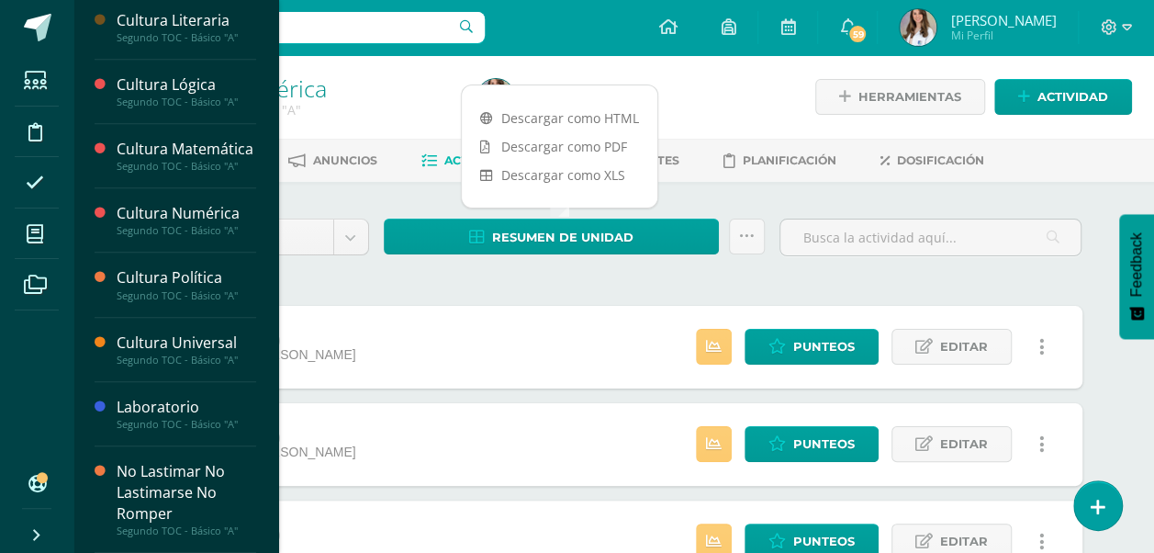
scroll to position [540, 0]
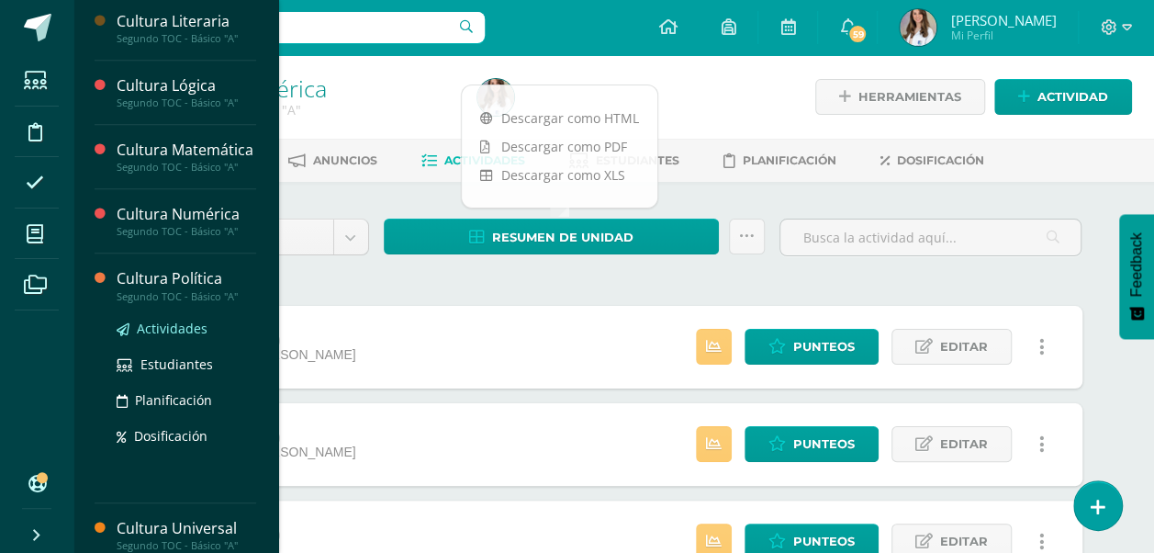
click at [165, 337] on span "Actividades" at bounding box center [172, 327] width 71 height 17
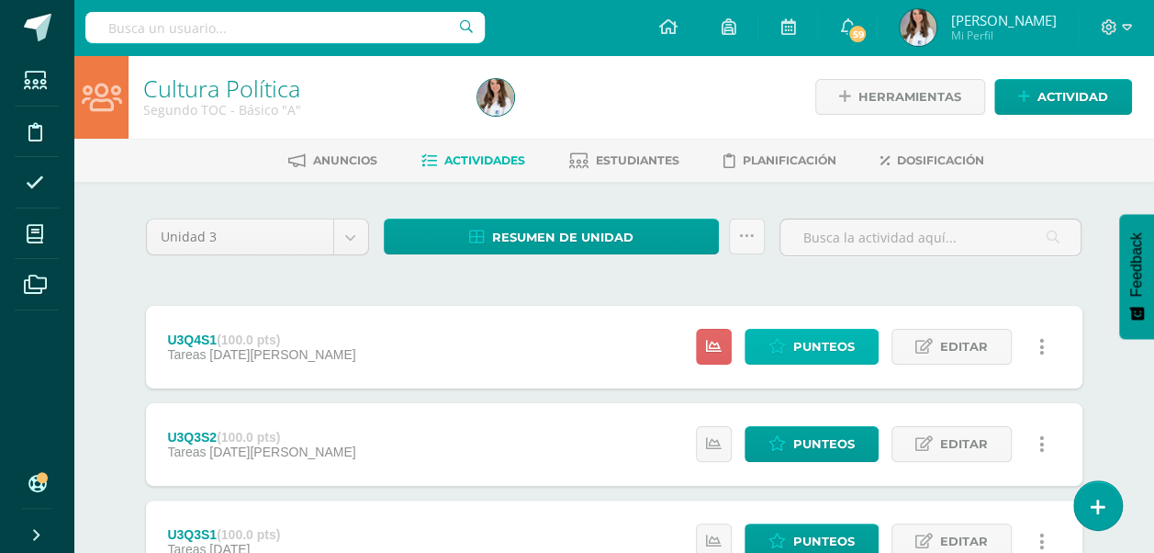
click at [812, 347] on span "Punteos" at bounding box center [824, 347] width 62 height 34
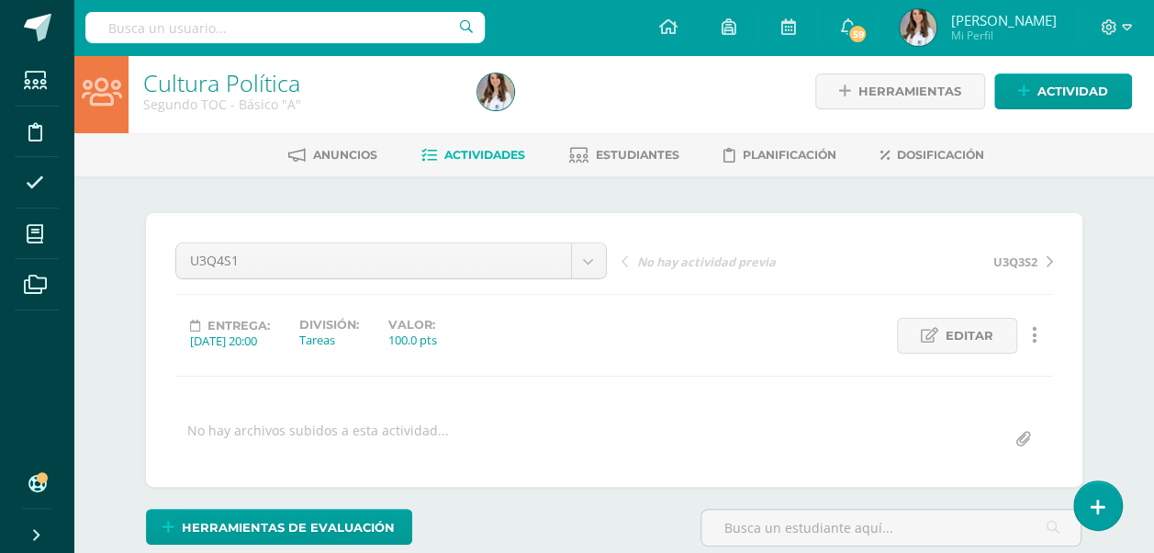
scroll to position [365, 0]
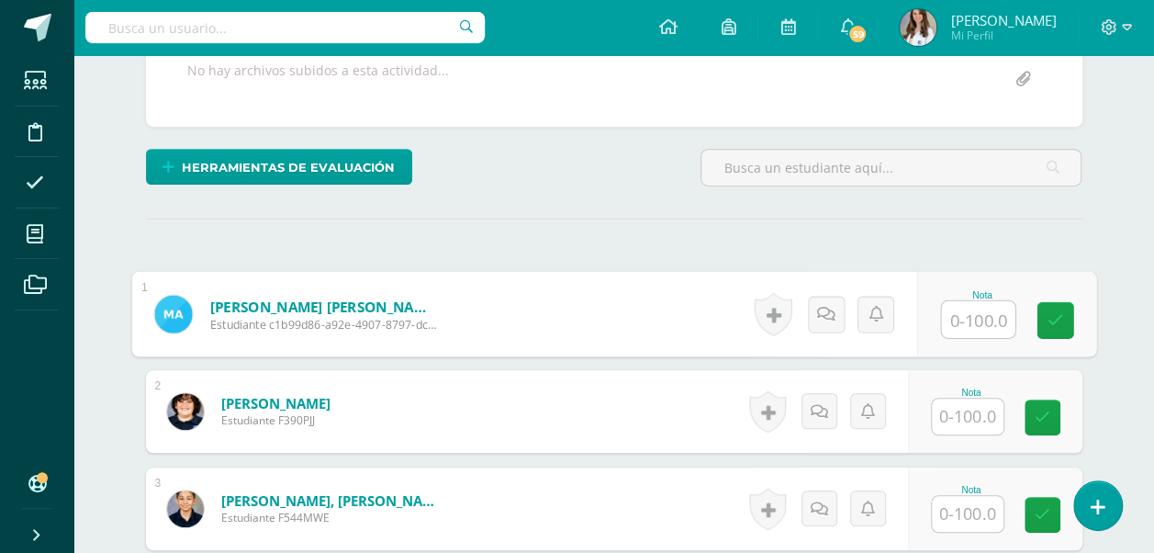
click at [960, 312] on input "text" at bounding box center [977, 319] width 73 height 37
type input "100"
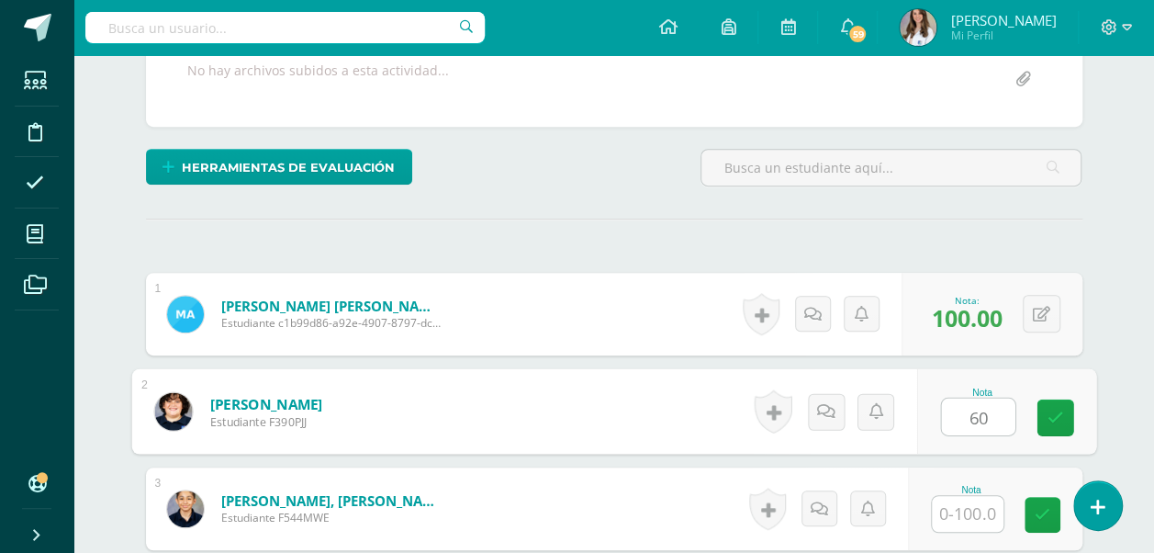
type input "60"
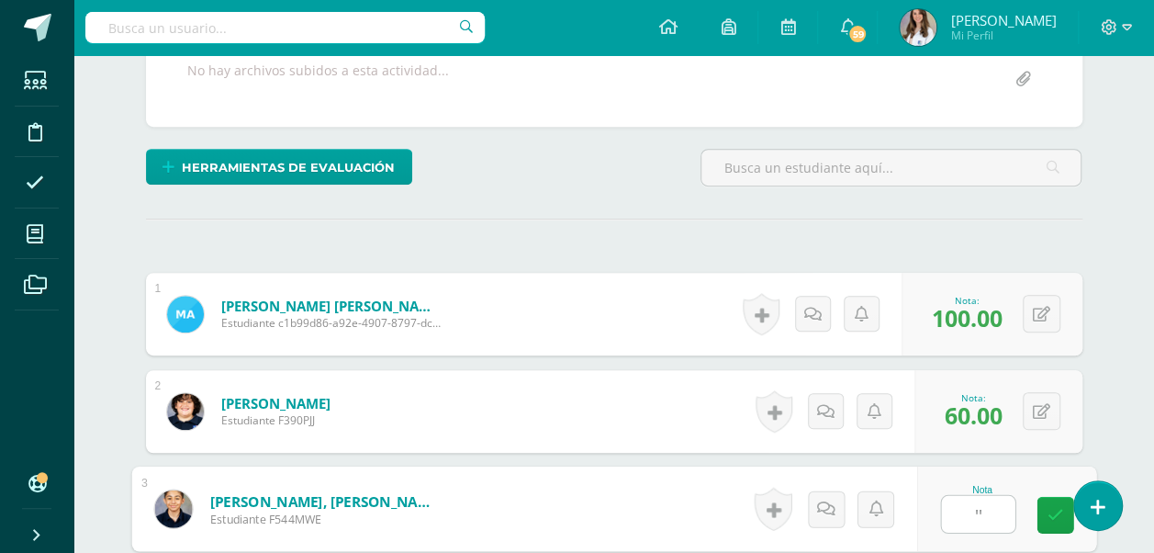
type input "'"
type input "--"
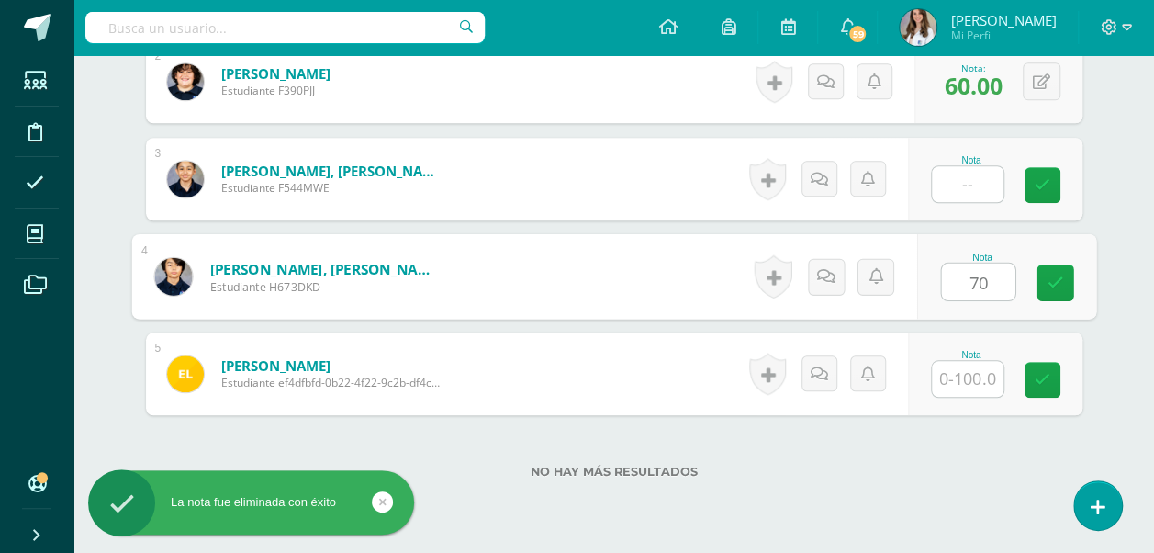
type input "70"
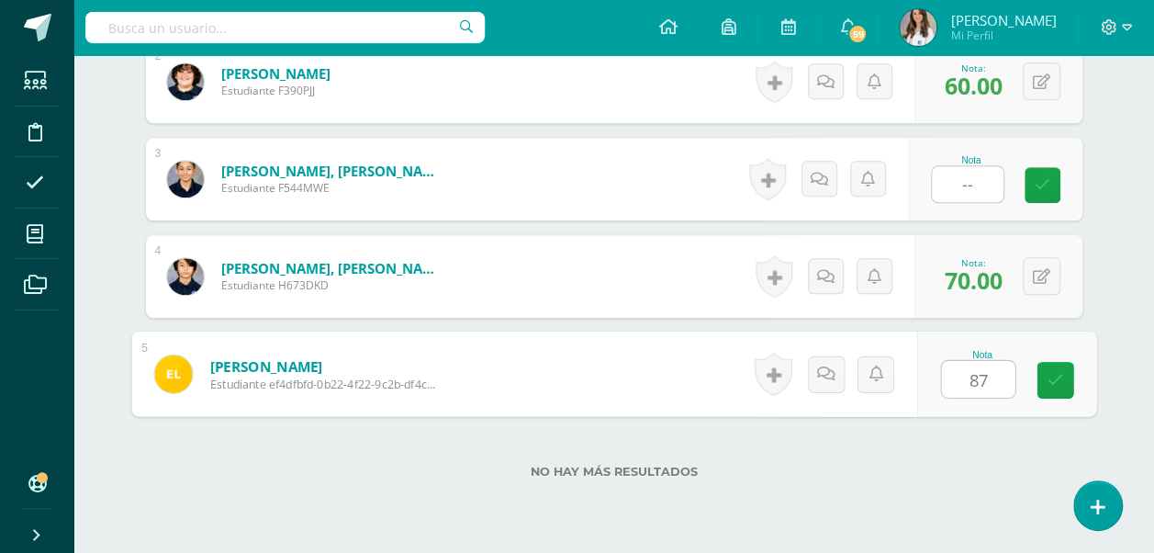
type input "87"
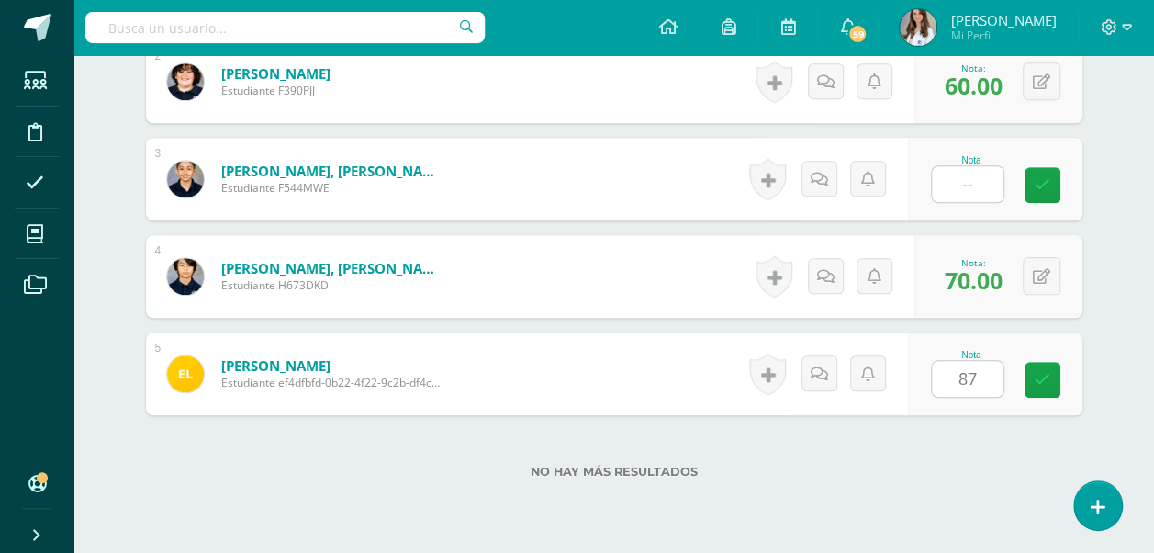
click at [874, 515] on div "¿Estás seguro que quieres eliminar esta actividad? Esto borrará la actividad y …" at bounding box center [614, 56] width 951 height 1065
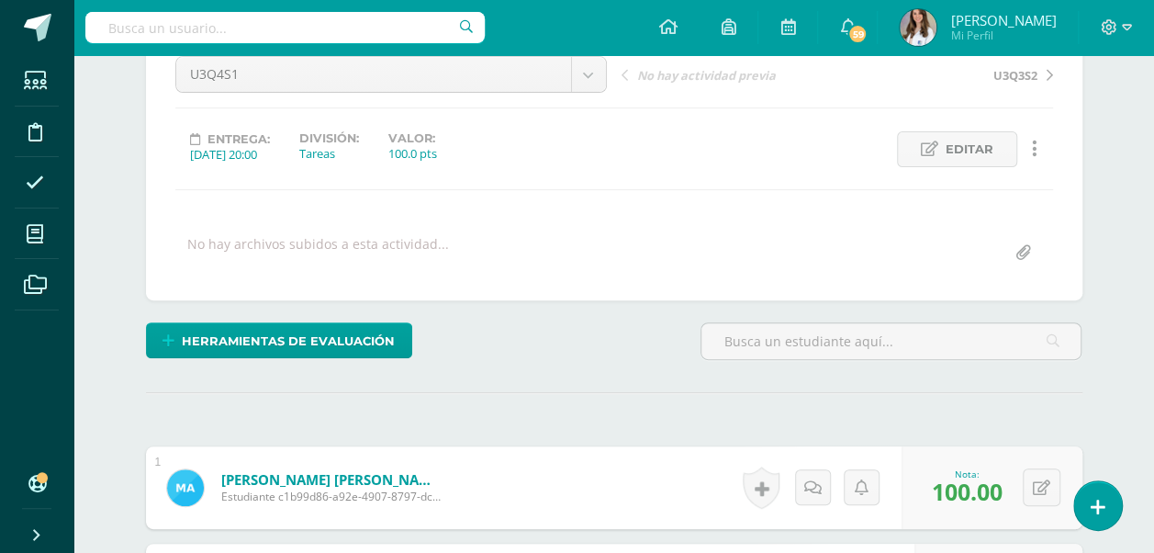
scroll to position [172, 0]
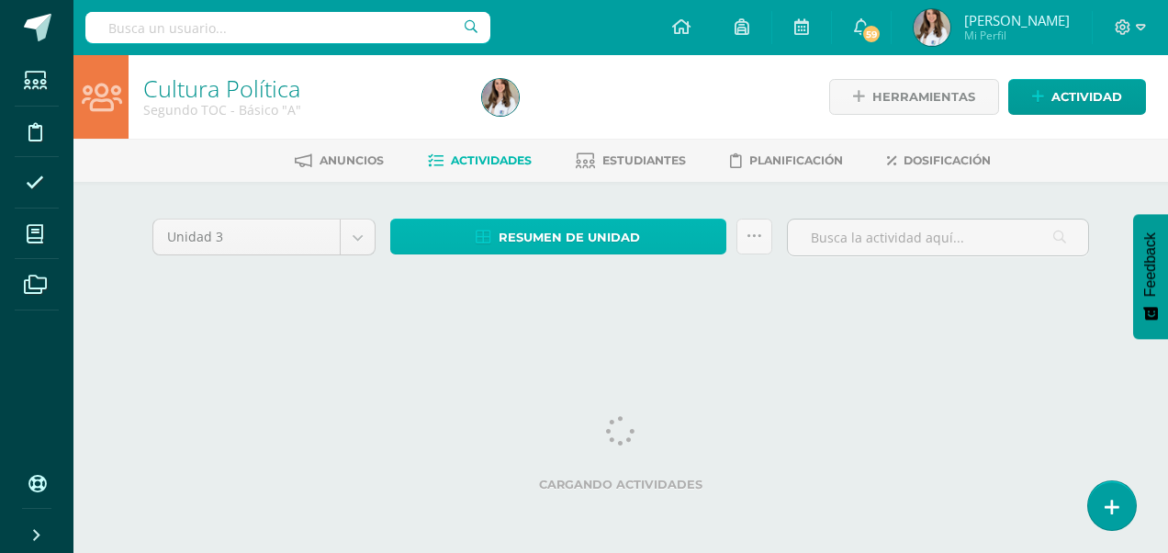
click at [563, 237] on span "Resumen de unidad" at bounding box center [569, 237] width 141 height 34
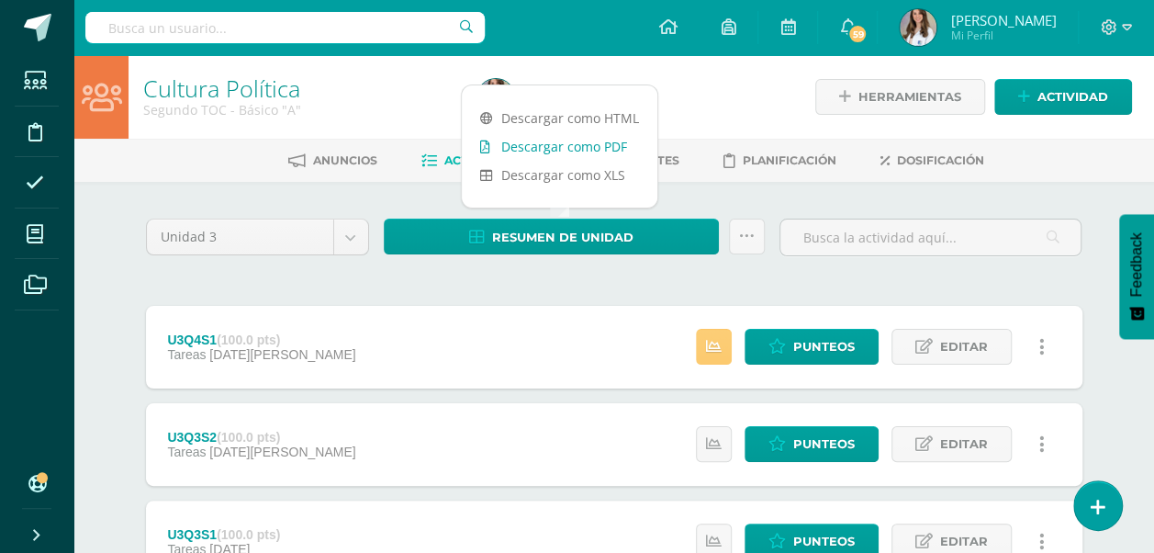
click at [573, 149] on link "Descargar como PDF" at bounding box center [560, 146] width 196 height 28
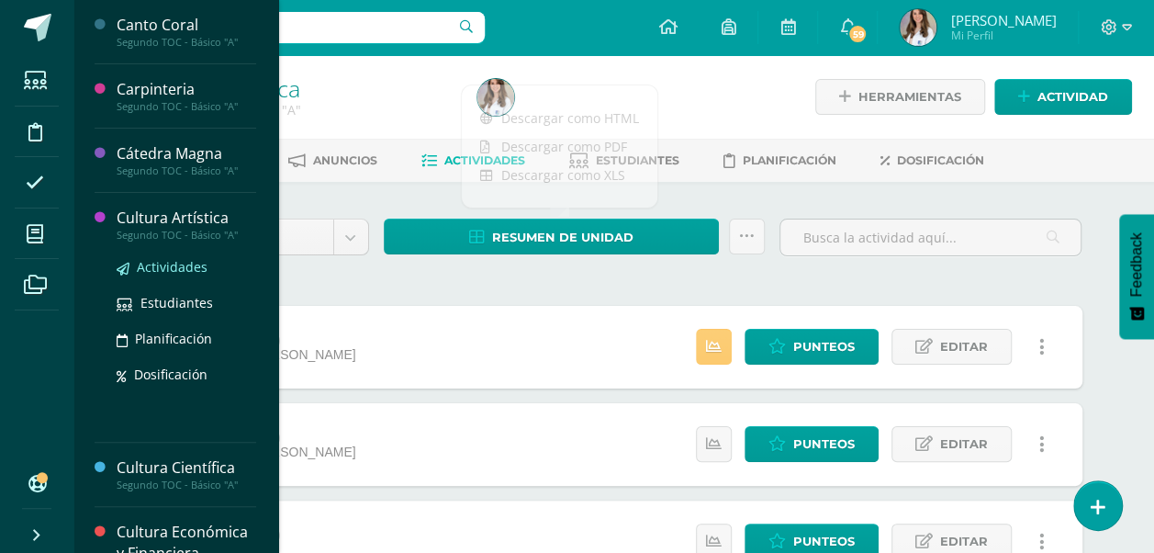
click at [164, 261] on span "Actividades" at bounding box center [172, 266] width 71 height 17
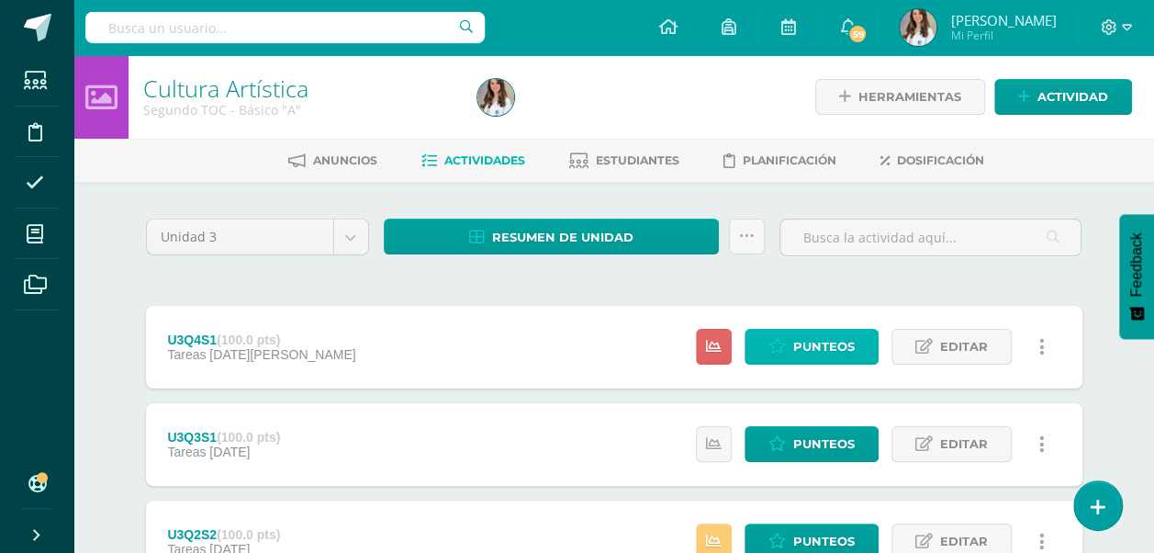
click at [823, 336] on span "Punteos" at bounding box center [824, 347] width 62 height 34
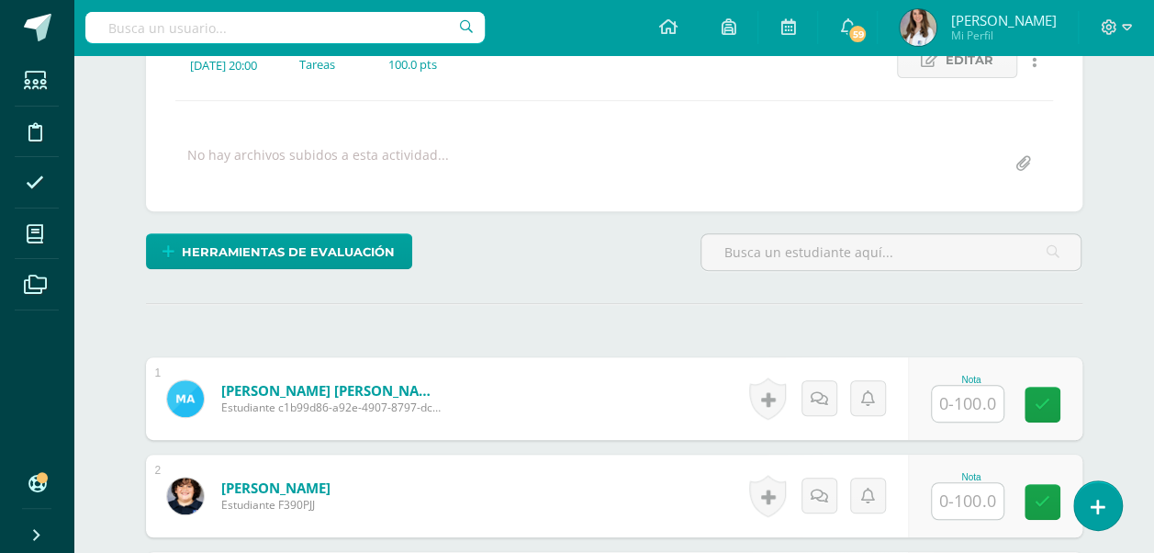
scroll to position [286, 0]
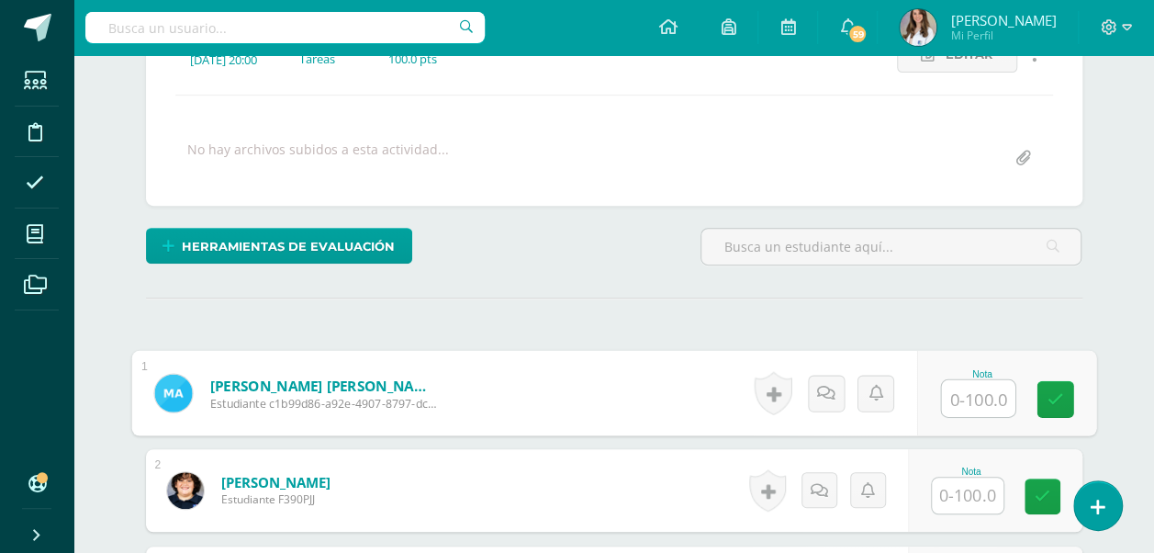
click at [957, 389] on input "text" at bounding box center [977, 398] width 73 height 37
type input "100"
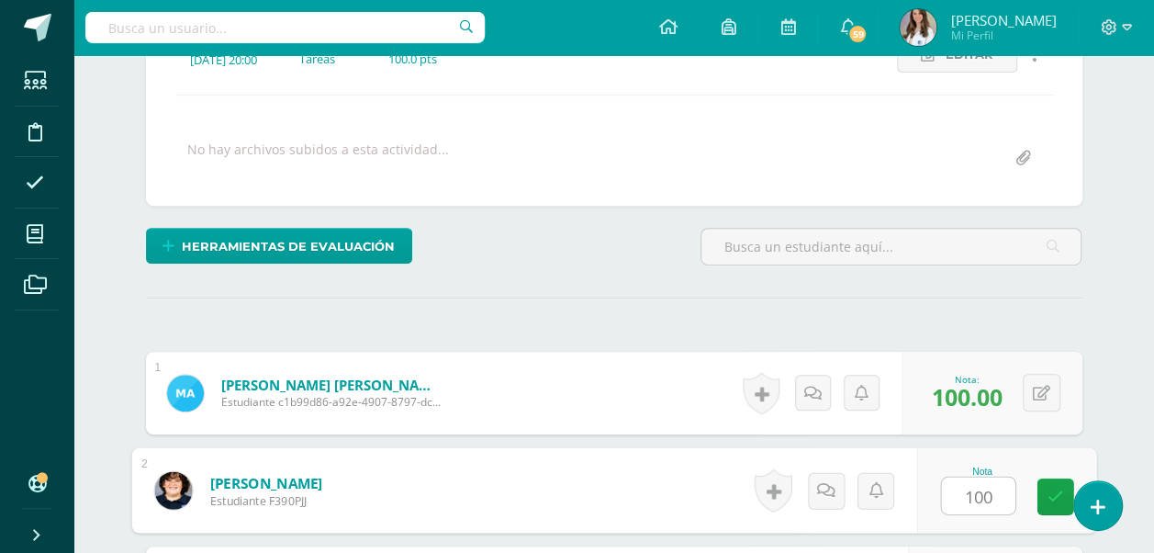
type input "100"
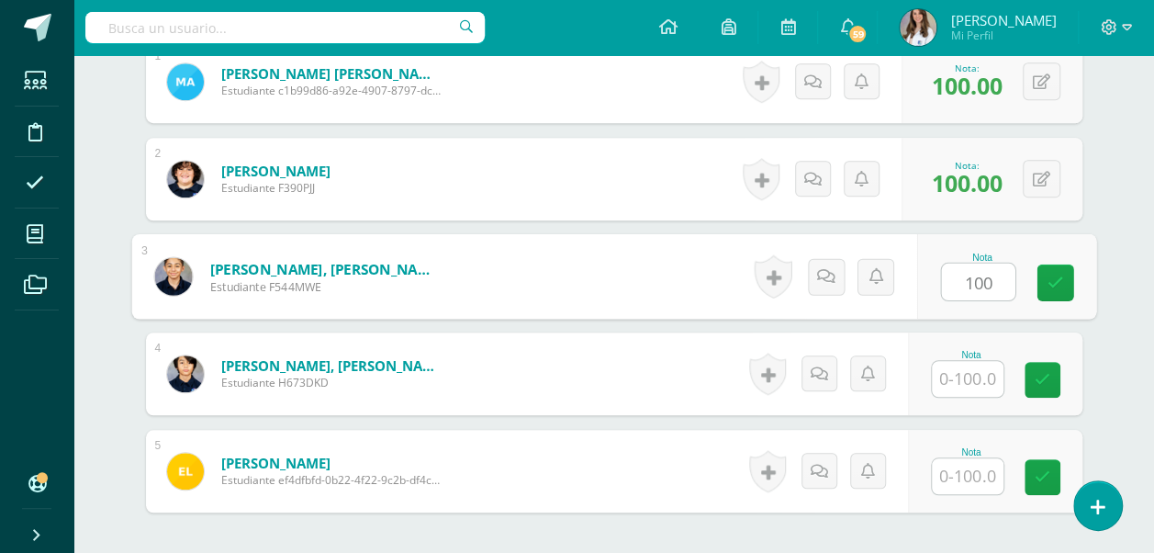
type input "100"
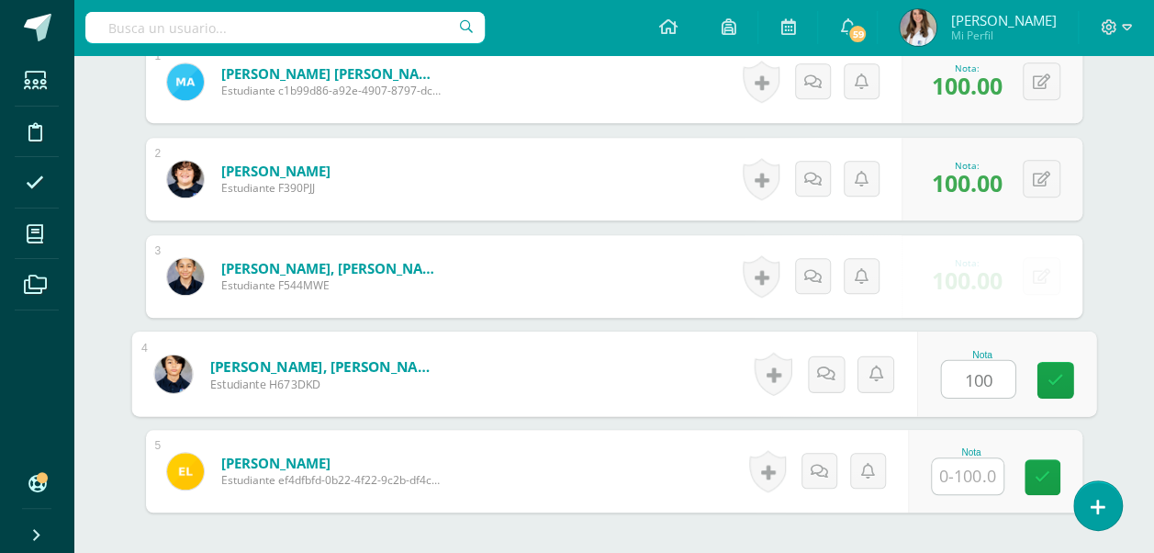
type input "100"
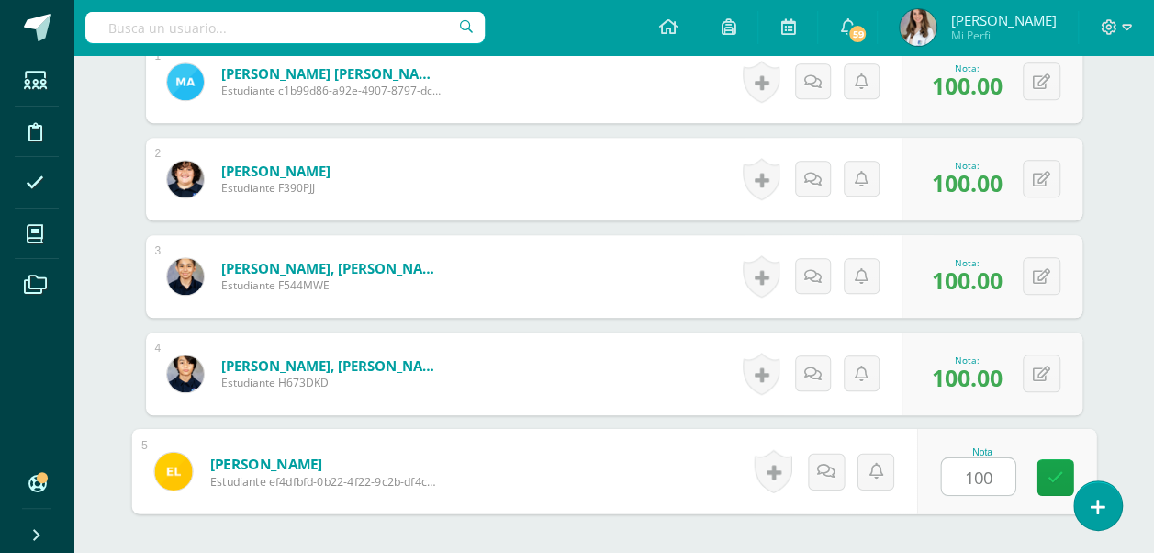
type input "100"
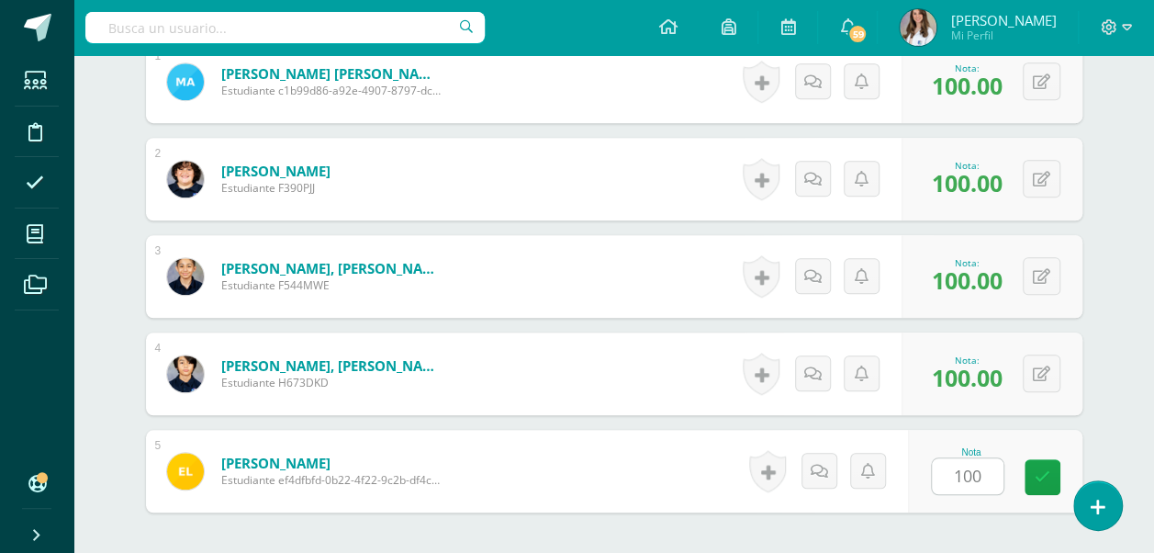
click at [1115, 308] on div "¿Estás seguro que quieres eliminar esta actividad? Esto borrará la actividad y …" at bounding box center [614, 153] width 1010 height 1138
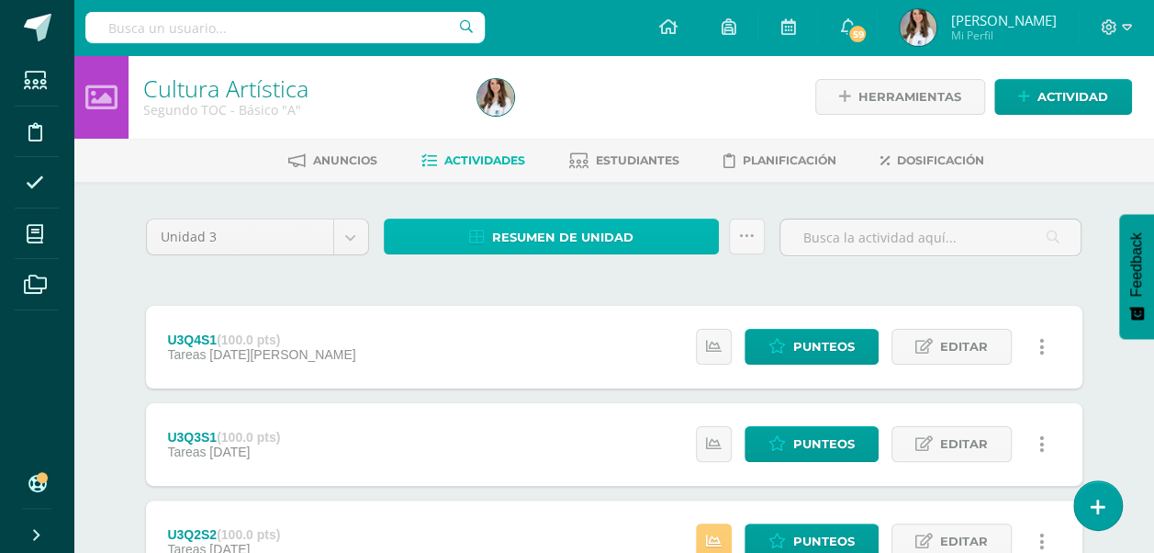
click at [598, 233] on span "Resumen de unidad" at bounding box center [562, 237] width 141 height 34
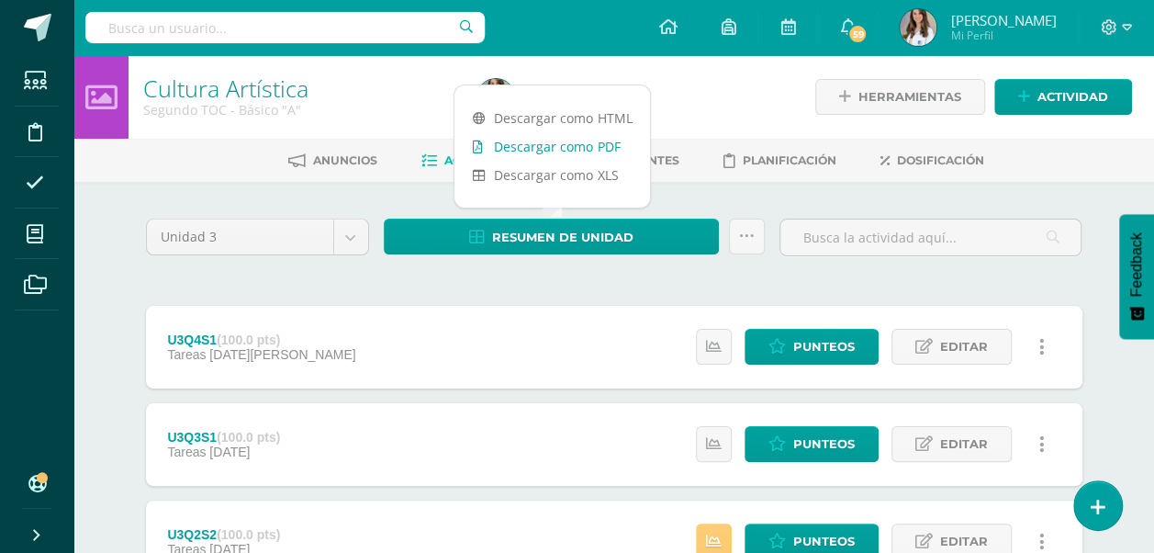
click at [600, 151] on link "Descargar como PDF" at bounding box center [552, 146] width 196 height 28
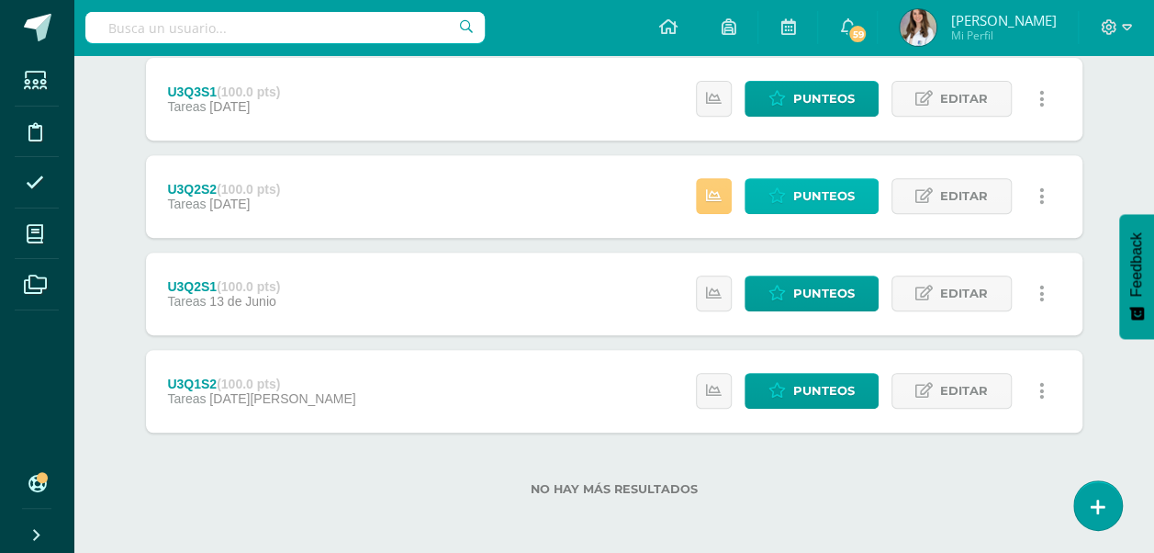
click at [847, 179] on span "Punteos" at bounding box center [824, 196] width 62 height 34
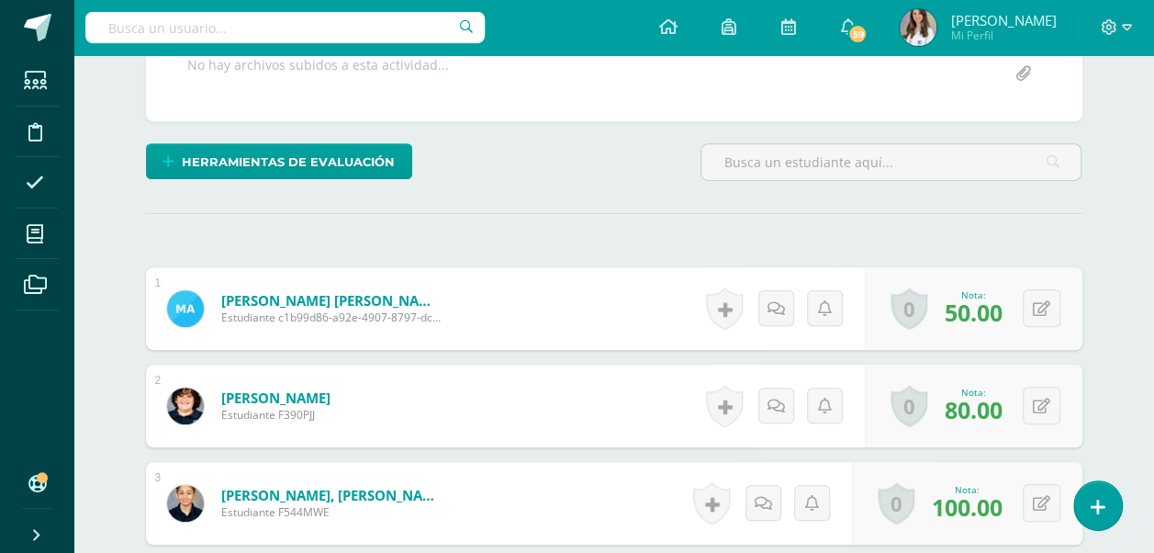
scroll to position [452, 0]
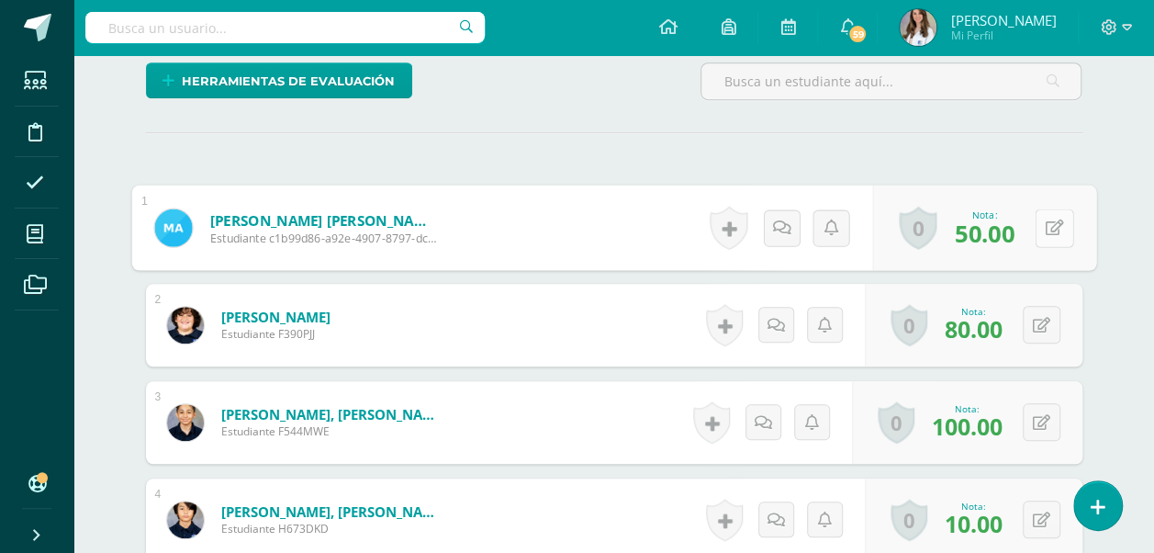
click at [1047, 223] on icon at bounding box center [1054, 227] width 18 height 16
type input "100"
click at [891, 157] on div "¿Estás seguro que quieres eliminar esta actividad? Esto borrará la actividad y …" at bounding box center [614, 299] width 951 height 1065
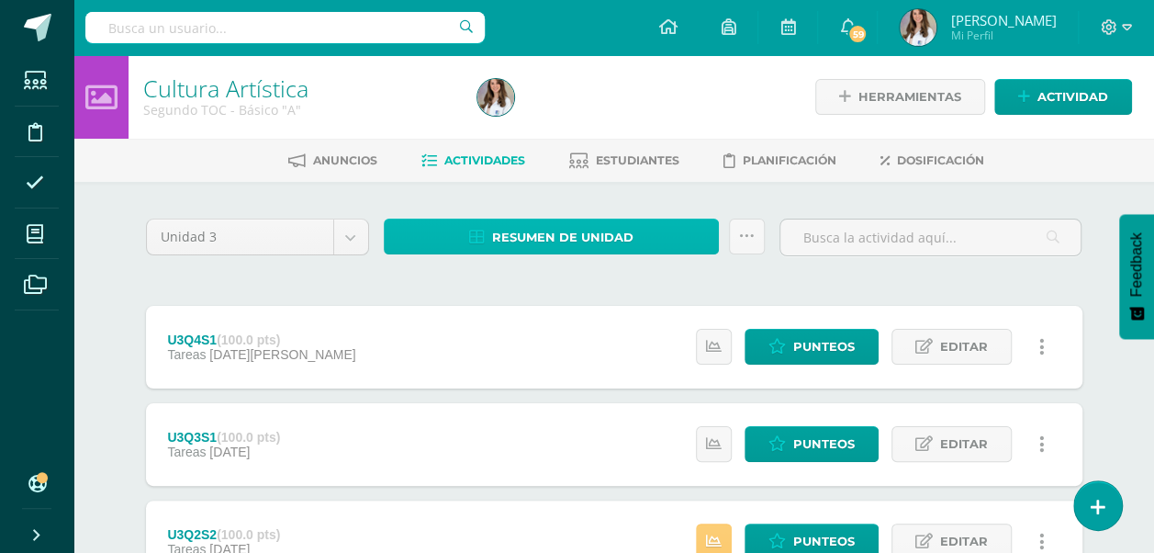
click at [564, 239] on span "Resumen de unidad" at bounding box center [562, 237] width 141 height 34
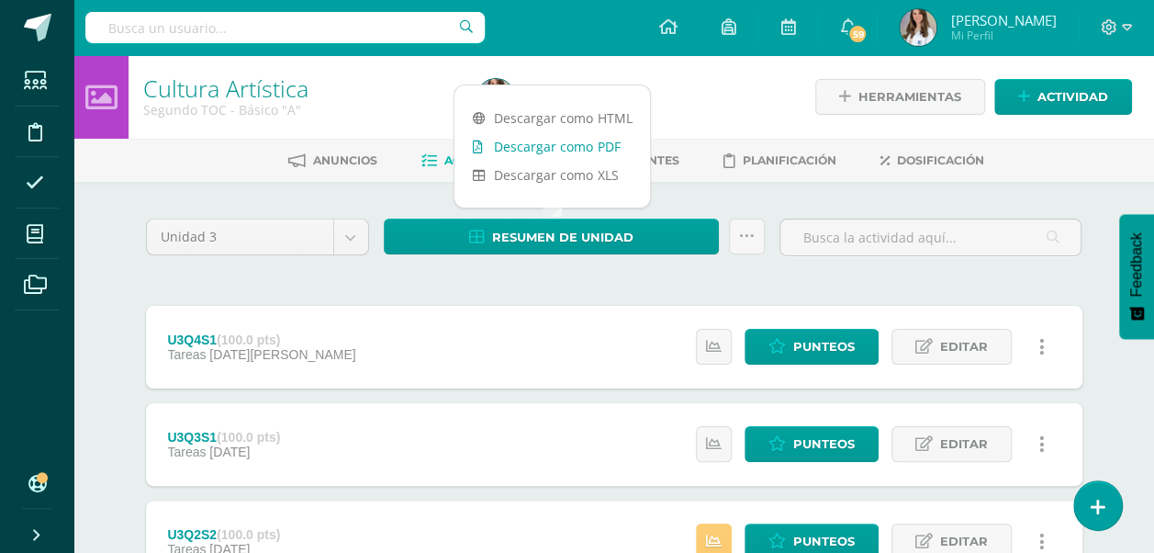
click at [588, 140] on link "Descargar como PDF" at bounding box center [552, 146] width 196 height 28
